Goal: Transaction & Acquisition: Obtain resource

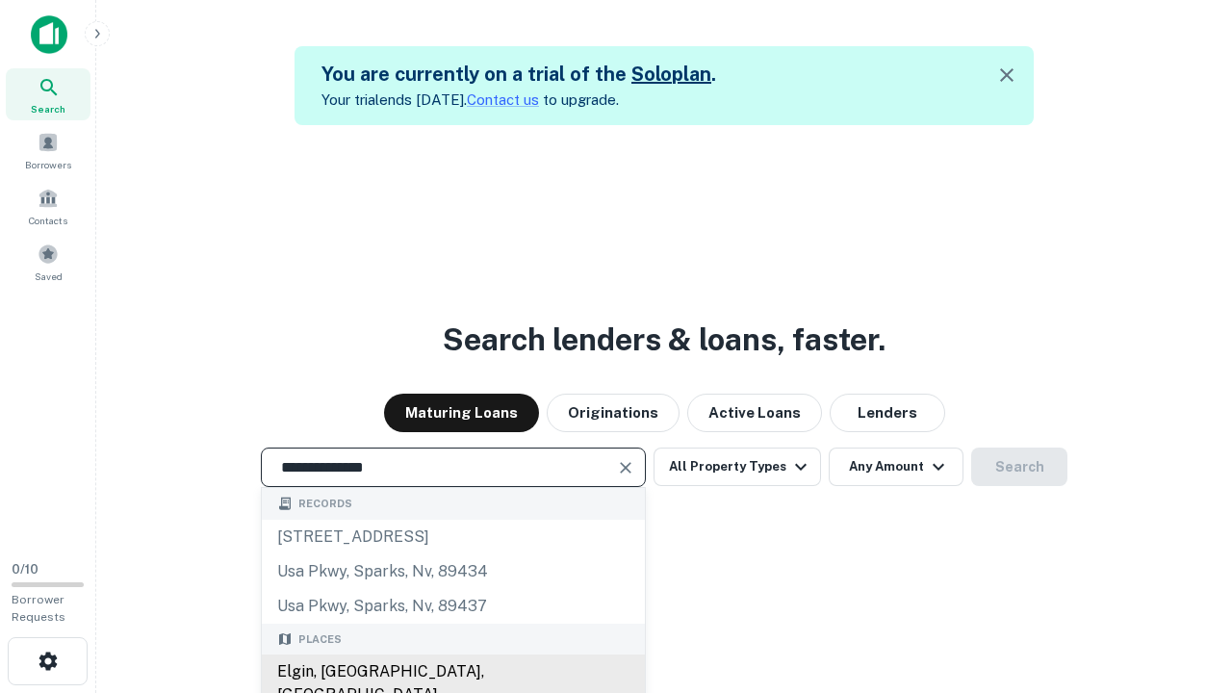
click at [452, 672] on div "Elgin, [GEOGRAPHIC_DATA], [GEOGRAPHIC_DATA]" at bounding box center [453, 683] width 383 height 58
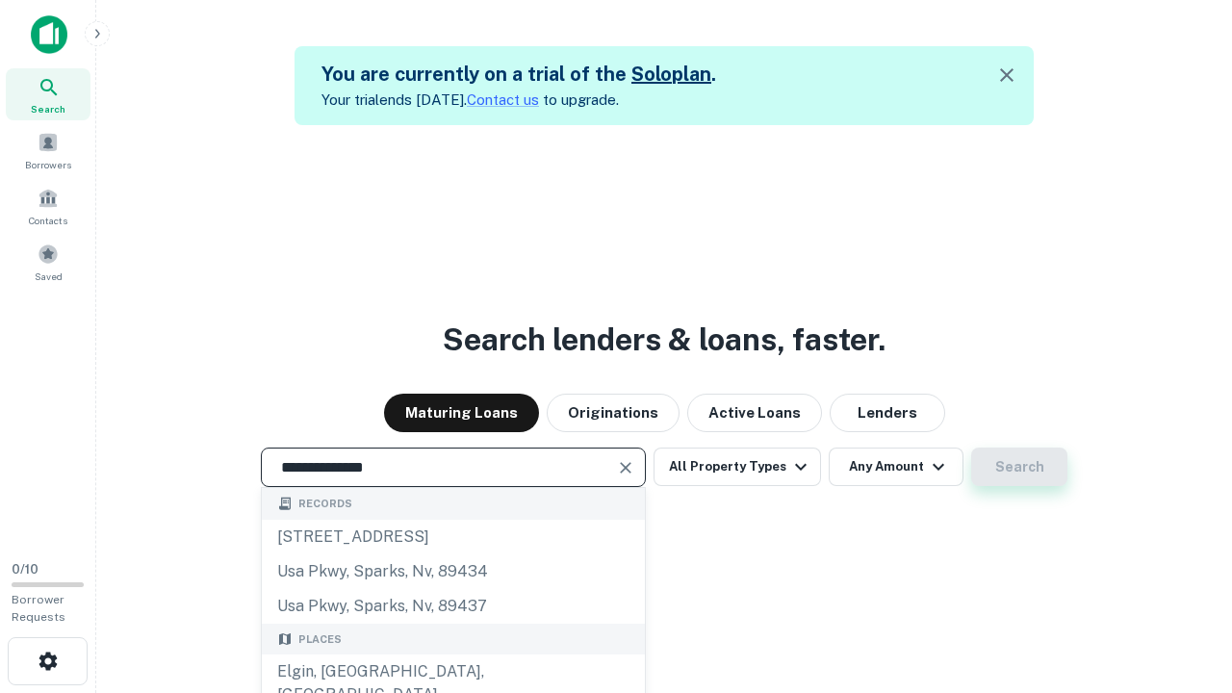
type input "**********"
click at [971, 447] on button "Search" at bounding box center [1019, 466] width 96 height 38
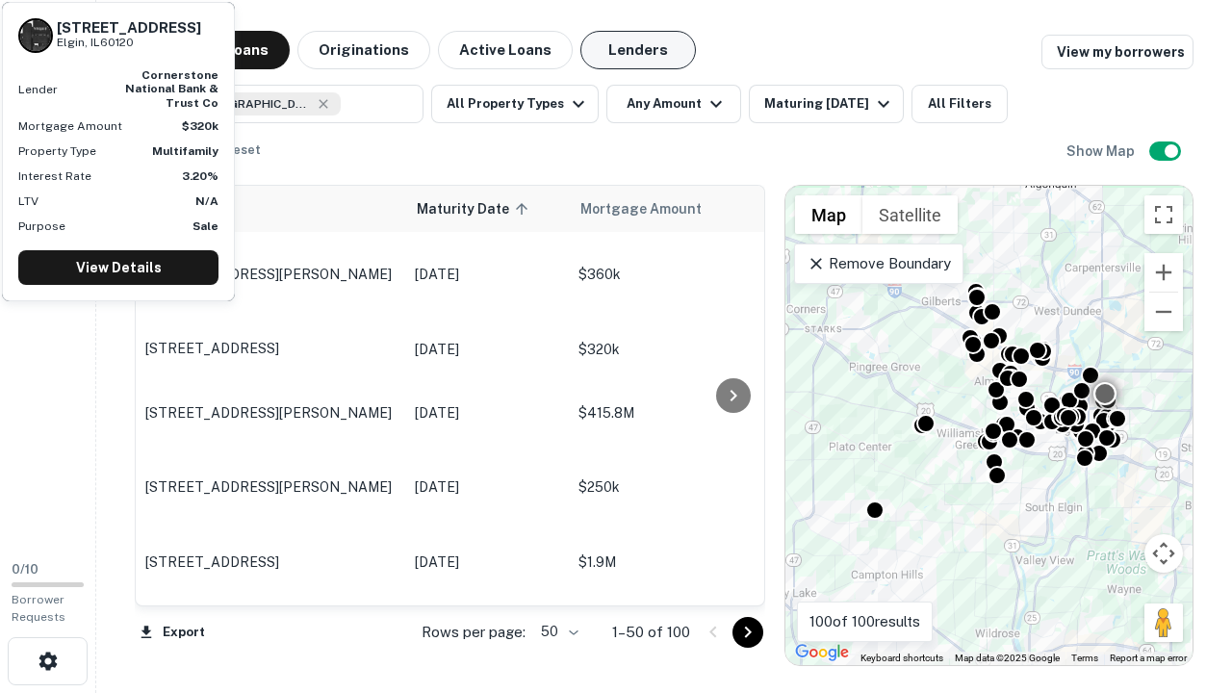
click at [638, 50] on button "Lenders" at bounding box center [637, 50] width 115 height 38
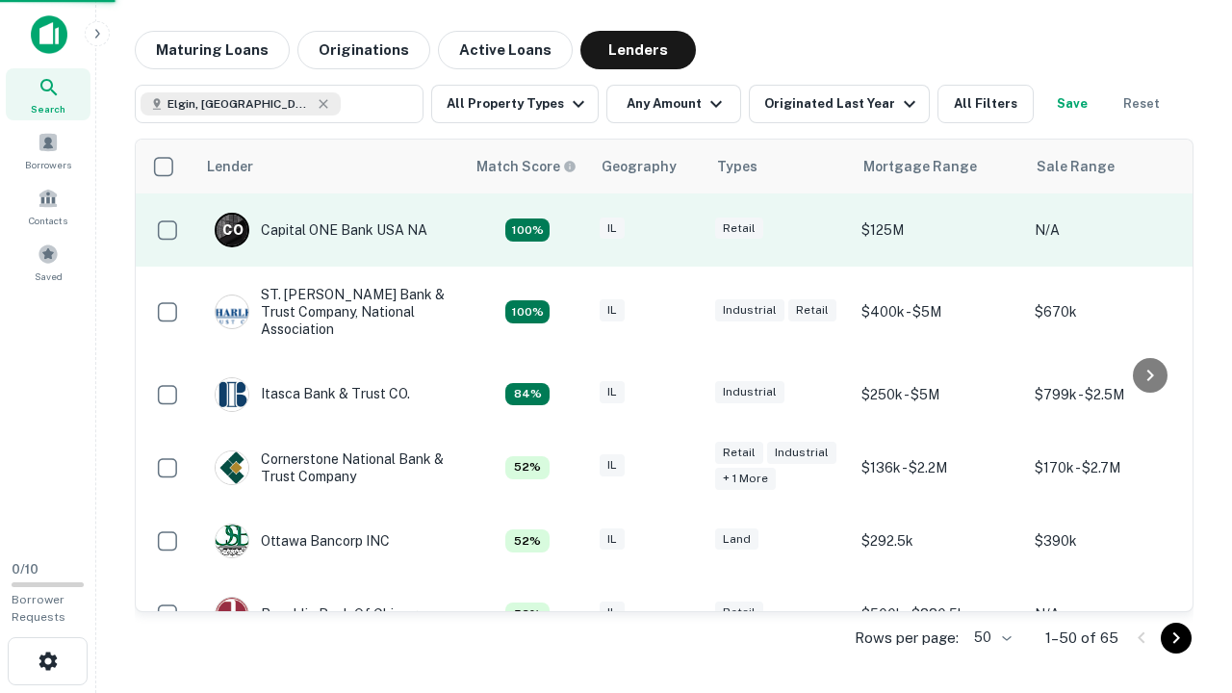
click at [683, 230] on div "IL" at bounding box center [647, 230] width 96 height 26
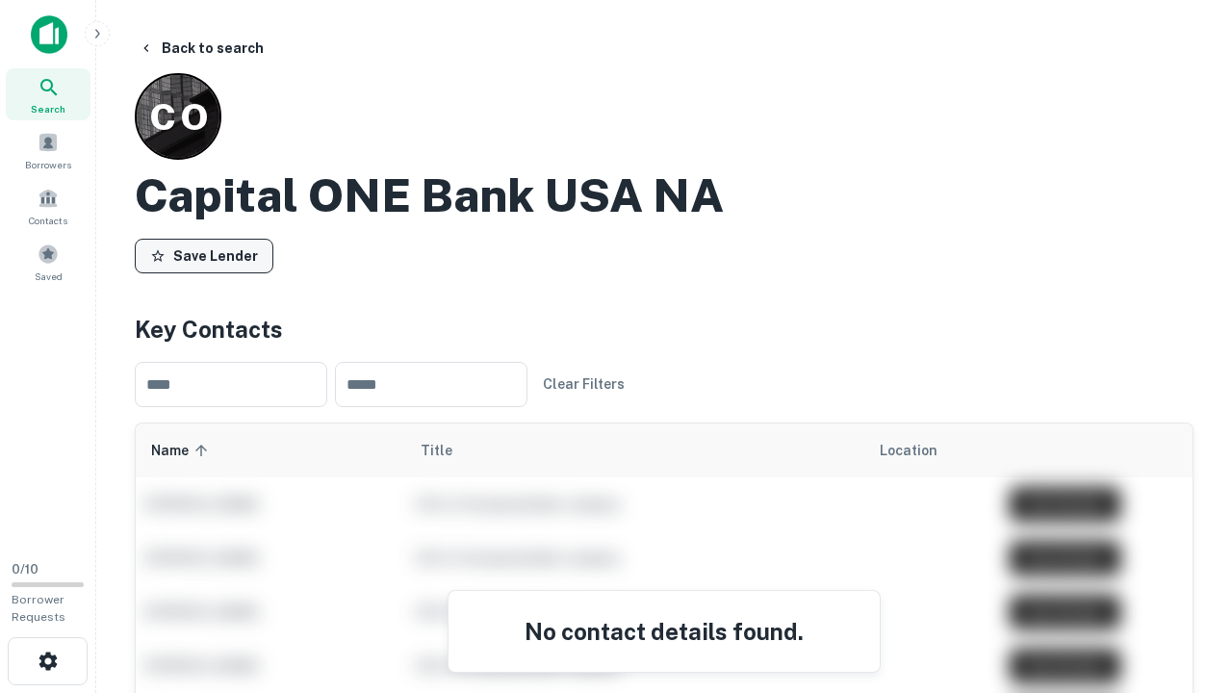
click at [204, 255] on button "Save Lender" at bounding box center [204, 256] width 139 height 35
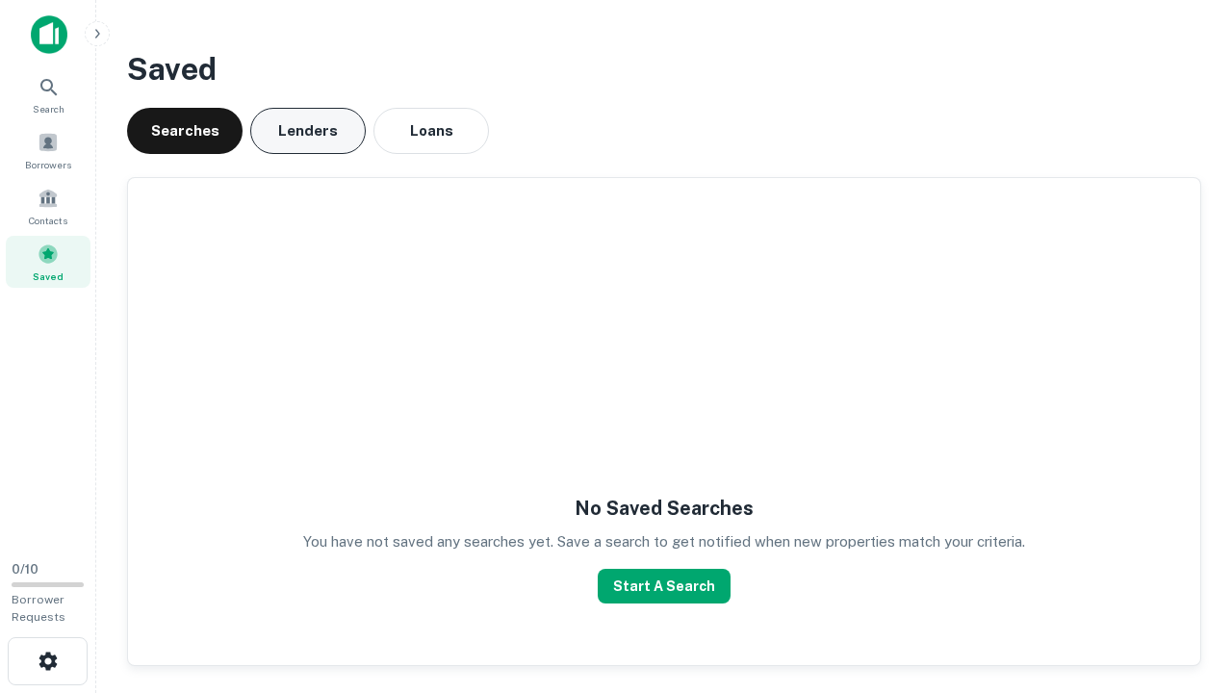
click at [308, 131] on button "Lenders" at bounding box center [307, 131] width 115 height 46
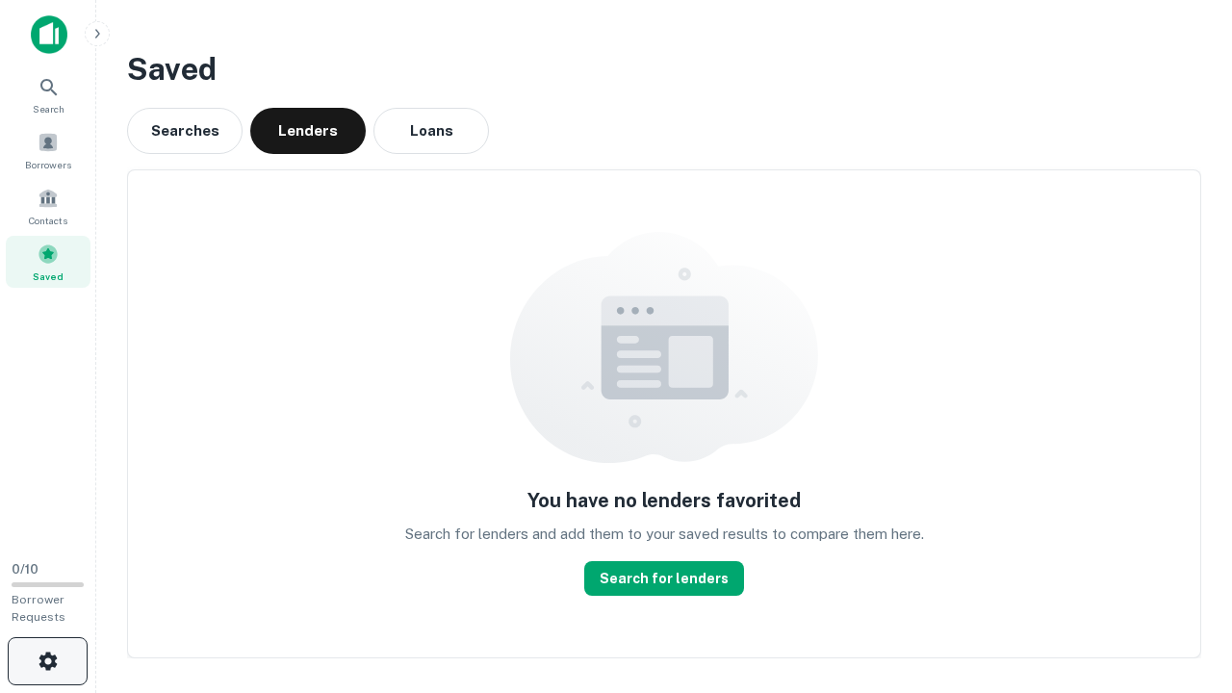
click at [47, 661] on icon "button" at bounding box center [48, 660] width 23 height 23
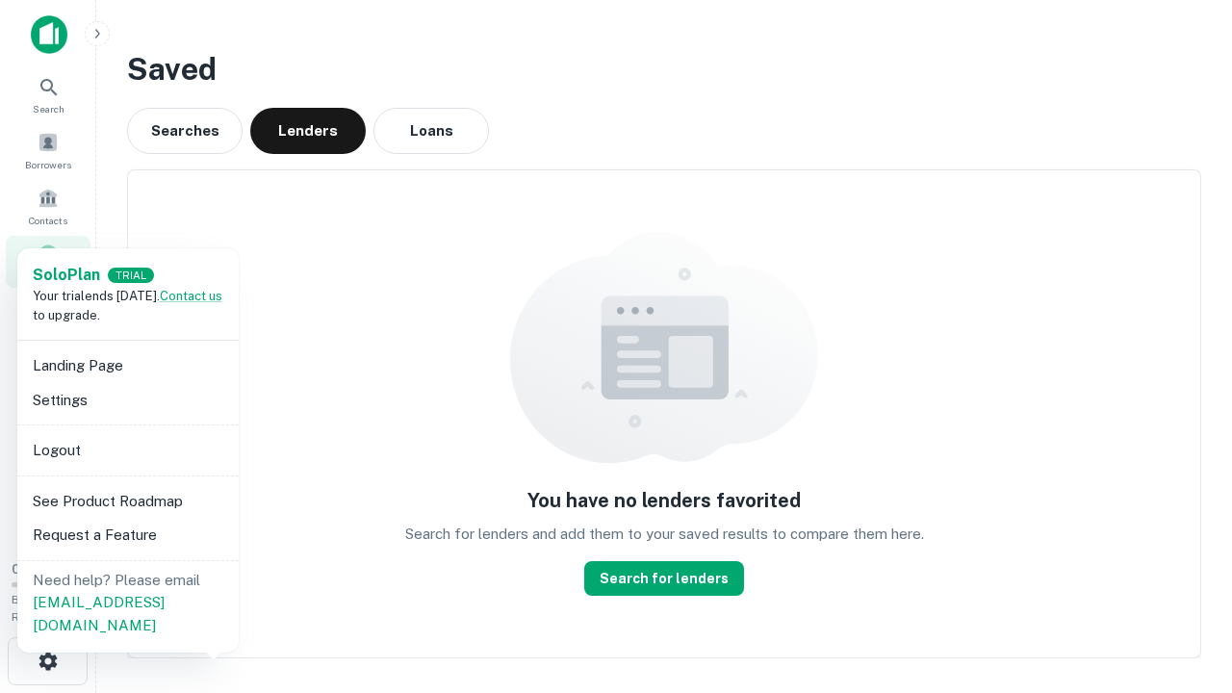
click at [127, 449] on li "Logout" at bounding box center [128, 450] width 206 height 35
